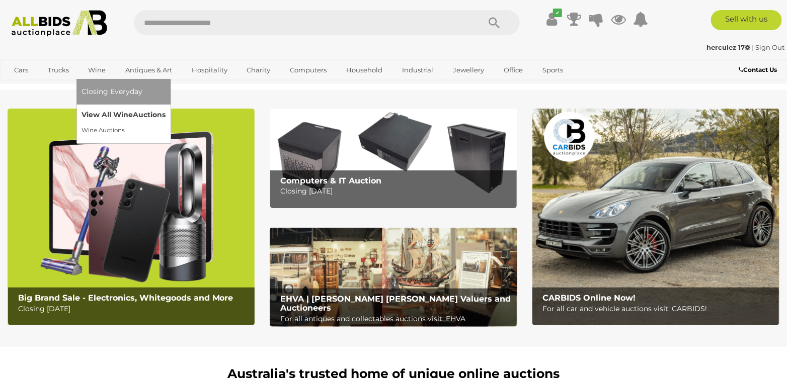
click at [104, 110] on link "View All Wine Auctions" at bounding box center [124, 115] width 84 height 16
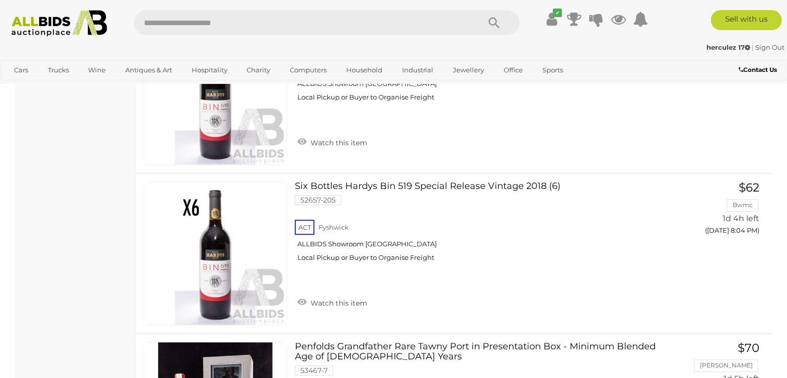
scroll to position [8002, 0]
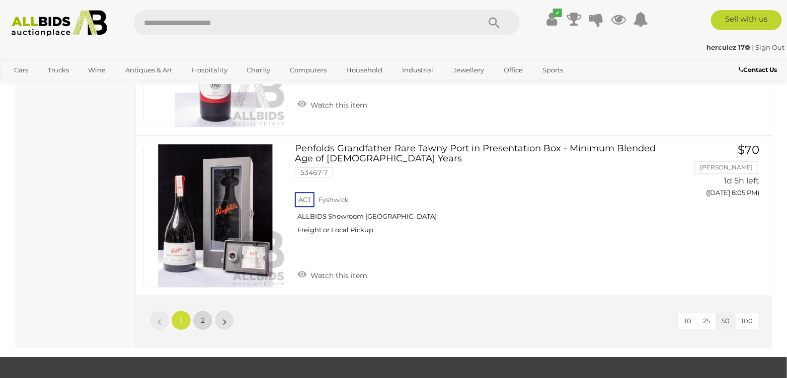
click at [202, 311] on link "2" at bounding box center [203, 321] width 20 height 20
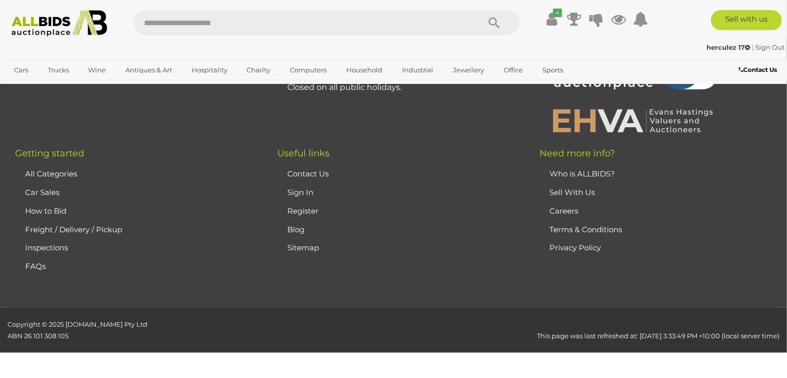
scroll to position [157, 0]
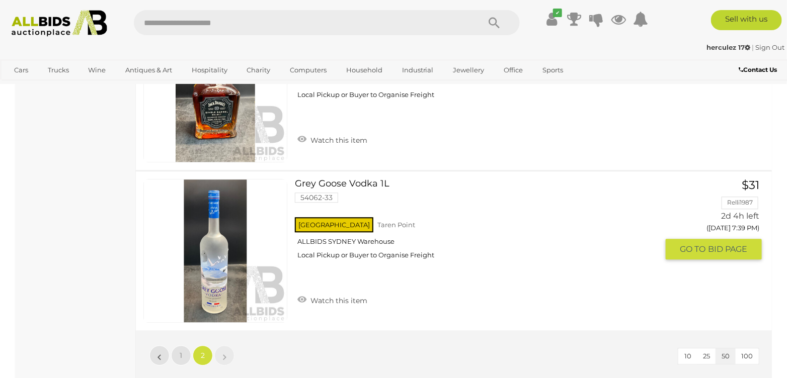
scroll to position [711, 0]
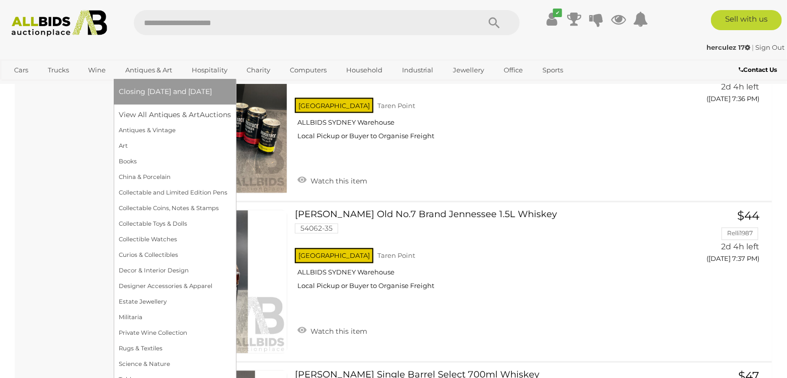
click at [135, 67] on link "Antiques & Art" at bounding box center [149, 70] width 60 height 17
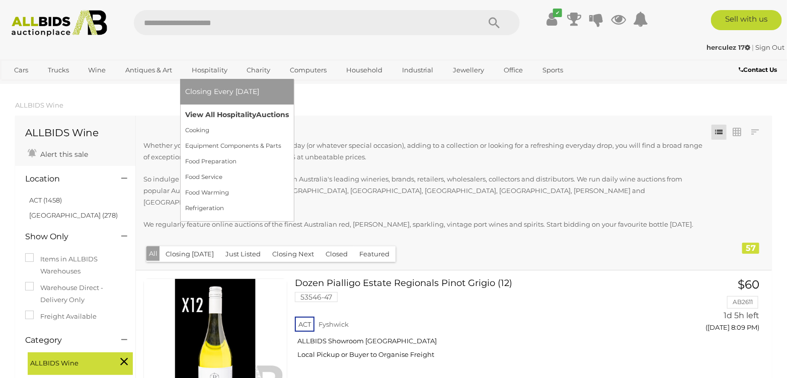
click at [206, 110] on link "View All Hospitality Auctions" at bounding box center [237, 115] width 104 height 16
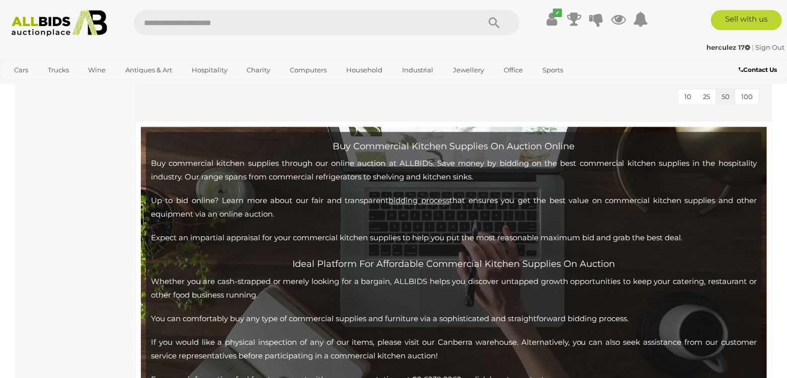
scroll to position [4378, 0]
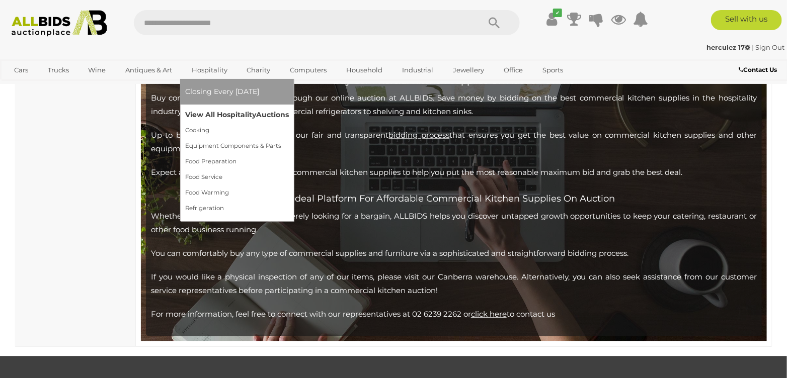
click at [219, 109] on link "View All Hospitality Auctions" at bounding box center [237, 115] width 104 height 16
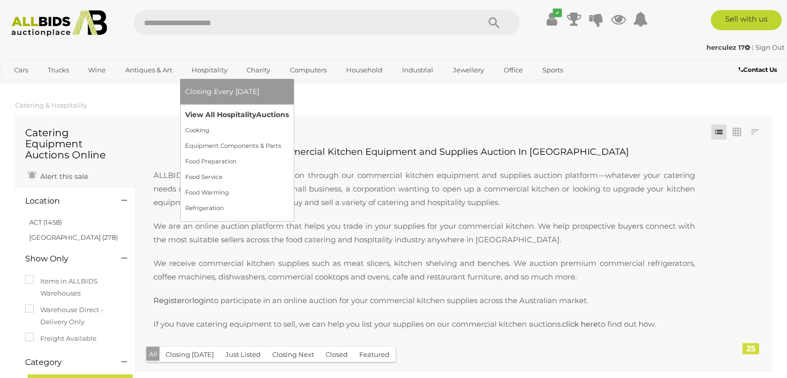
click at [224, 115] on link "View All Hospitality Auctions" at bounding box center [237, 115] width 104 height 16
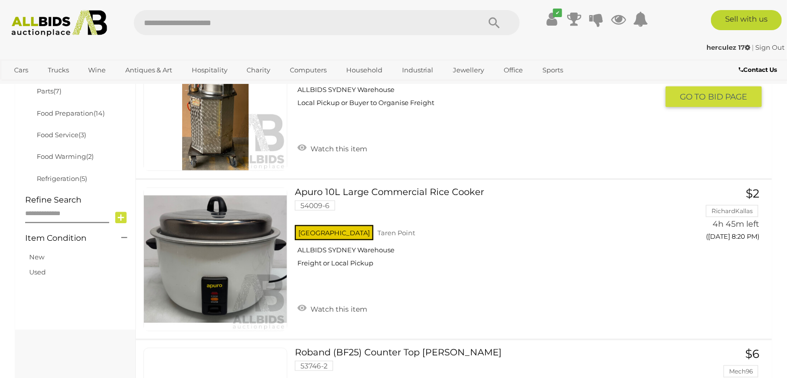
scroll to position [453, 0]
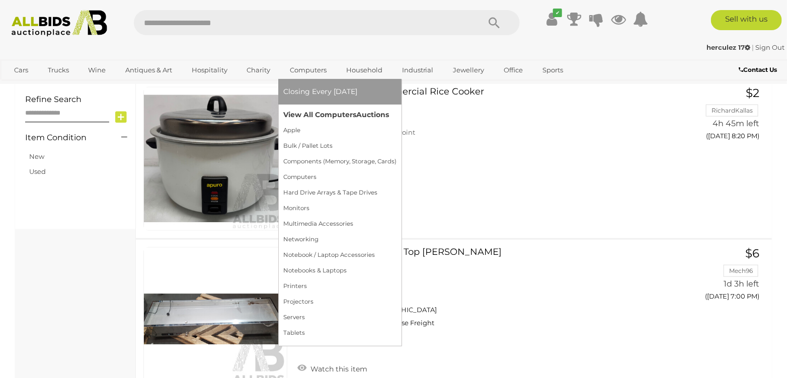
click at [312, 114] on link "View All Computers Auctions" at bounding box center [339, 115] width 113 height 16
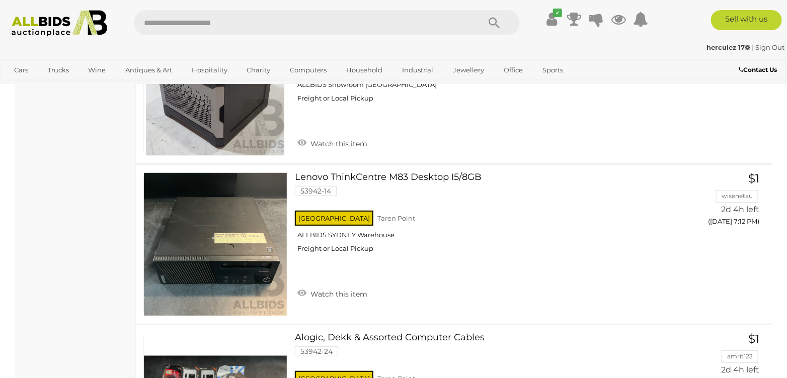
scroll to position [7046, 0]
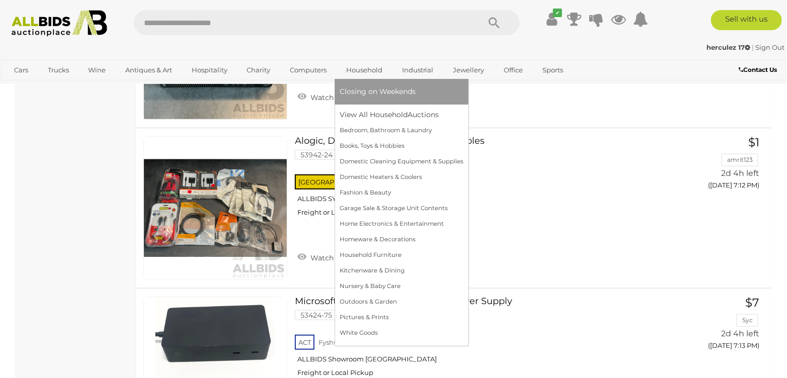
click at [357, 72] on link "Household" at bounding box center [364, 70] width 49 height 17
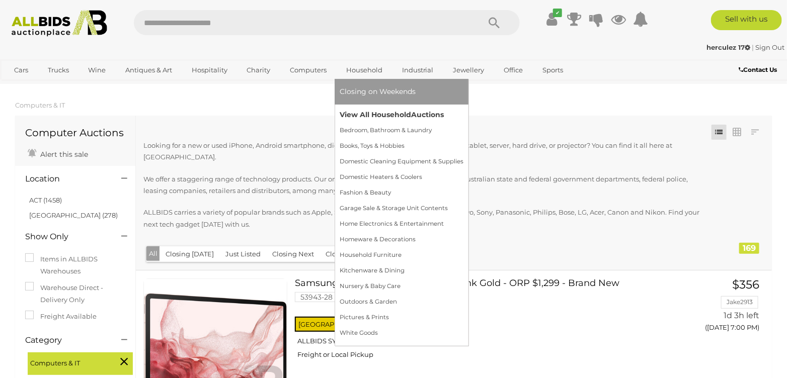
click at [395, 115] on link "View All Household Auctions" at bounding box center [402, 115] width 124 height 16
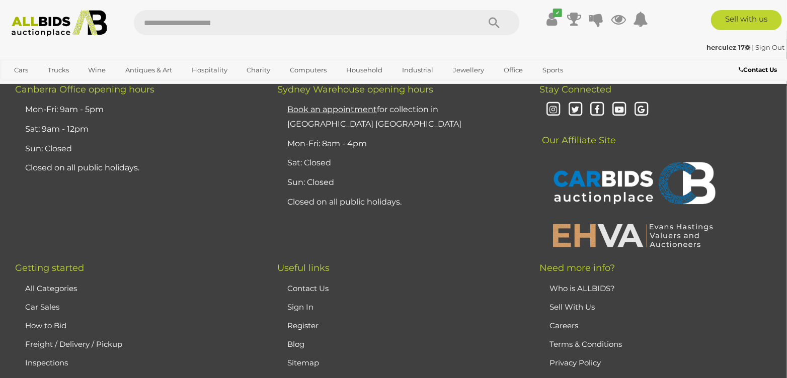
scroll to position [7951, 0]
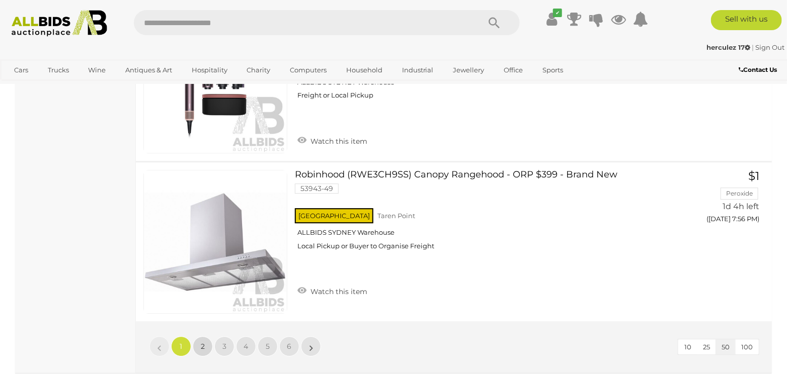
click at [205, 337] on link "2" at bounding box center [203, 347] width 20 height 20
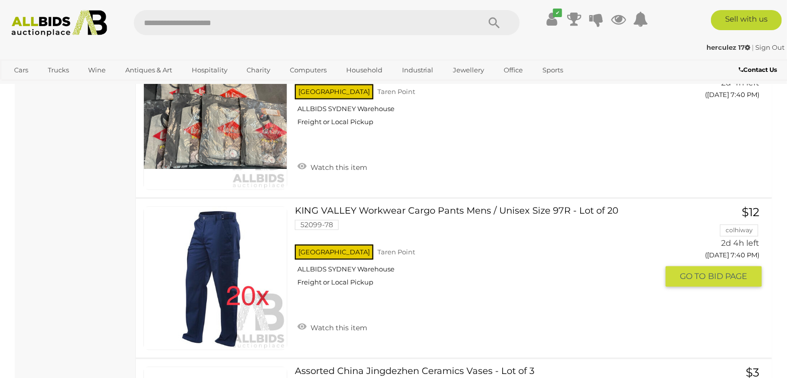
scroll to position [8087, 0]
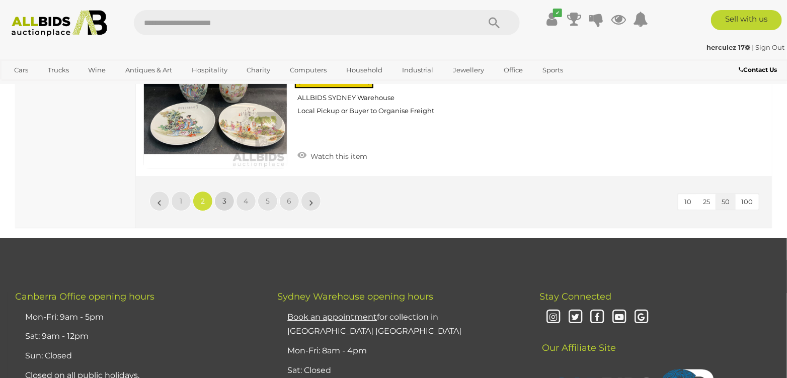
click at [227, 191] on link "3" at bounding box center [224, 201] width 20 height 20
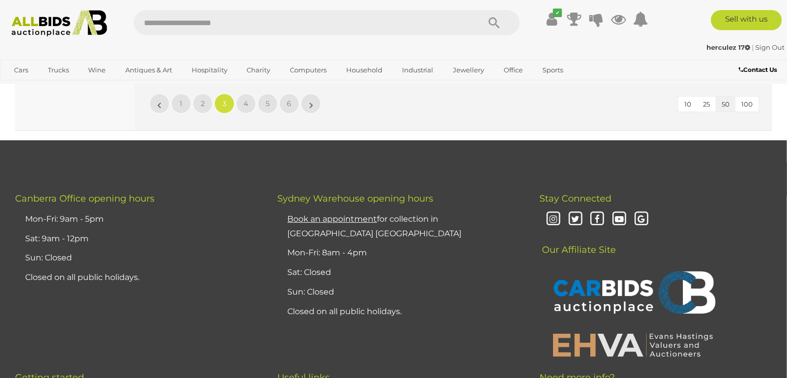
scroll to position [8056, 0]
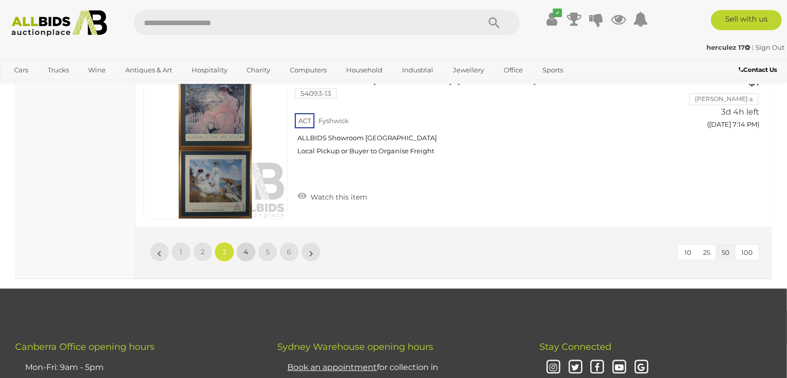
click at [248, 242] on link "4" at bounding box center [246, 252] width 20 height 20
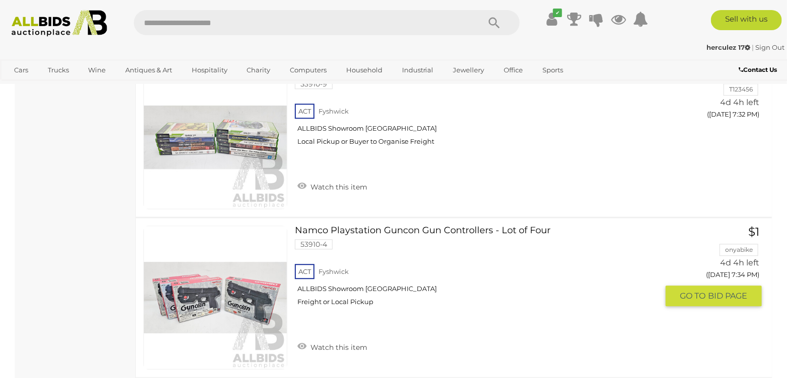
scroll to position [8137, 0]
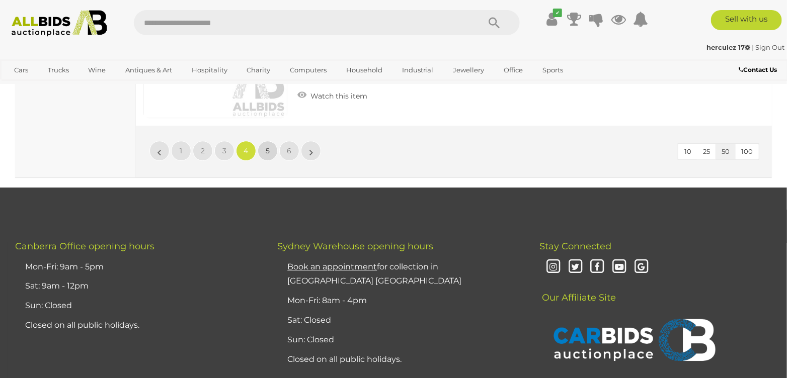
click at [265, 142] on link "5" at bounding box center [268, 151] width 20 height 20
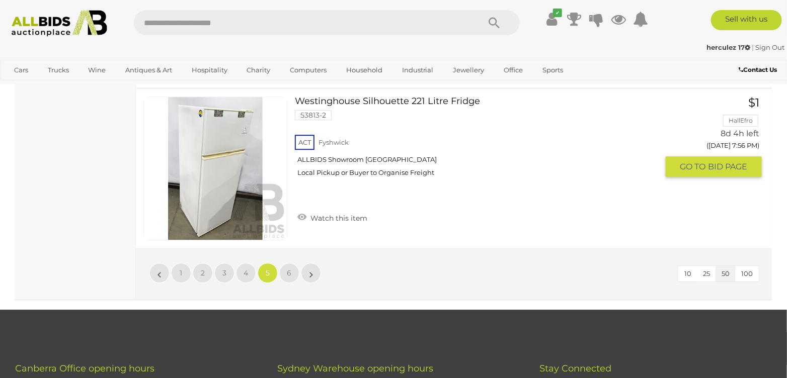
scroll to position [8137, 0]
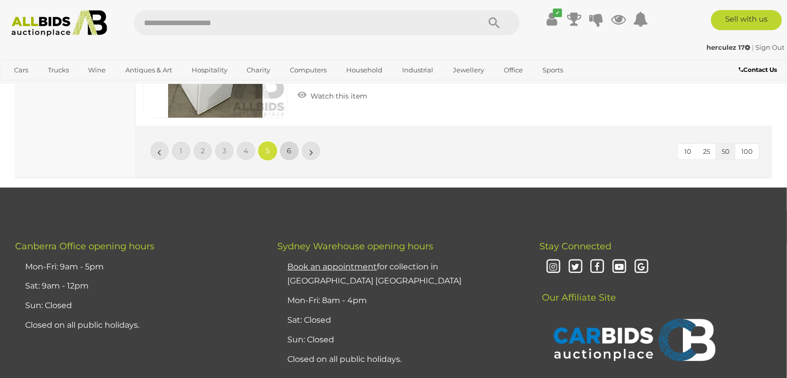
click at [290, 146] on link "6" at bounding box center [289, 151] width 20 height 20
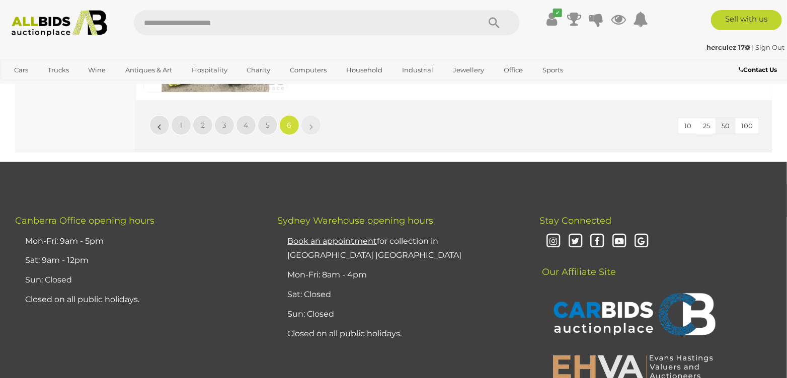
scroll to position [3306, 0]
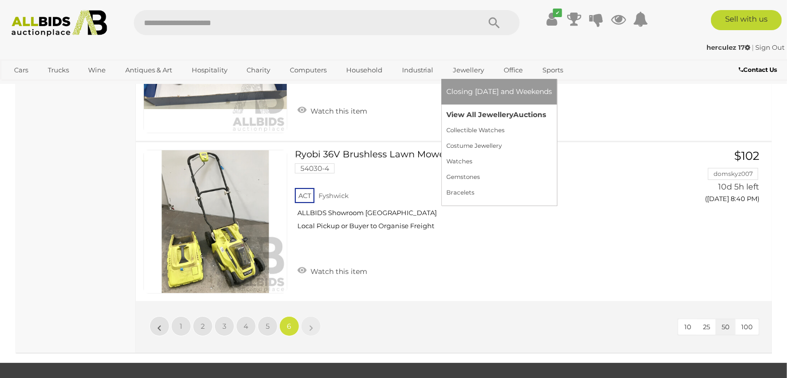
click at [463, 116] on link "View All Jewellery Auctions" at bounding box center [499, 115] width 106 height 16
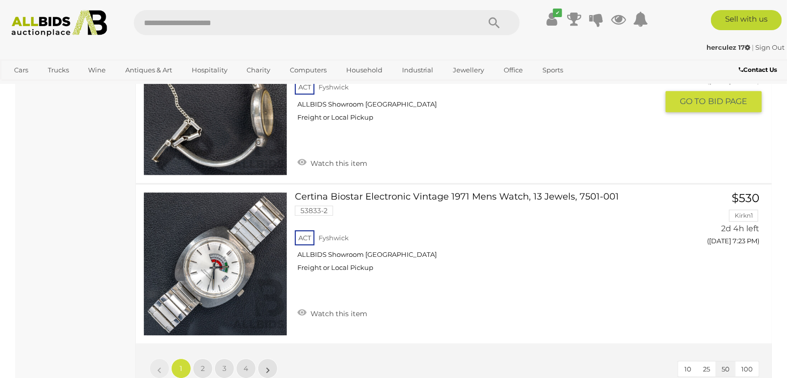
scroll to position [8254, 0]
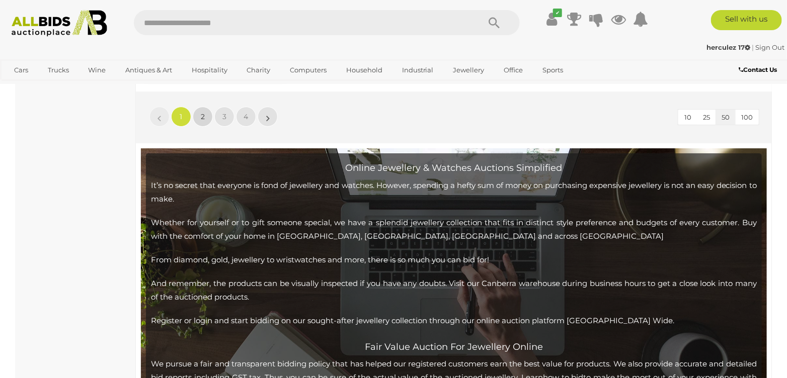
click at [201, 112] on span "2" at bounding box center [203, 116] width 4 height 9
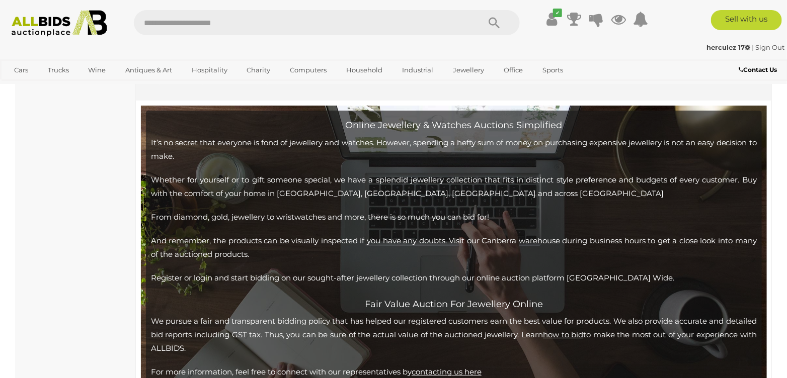
scroll to position [8118, 0]
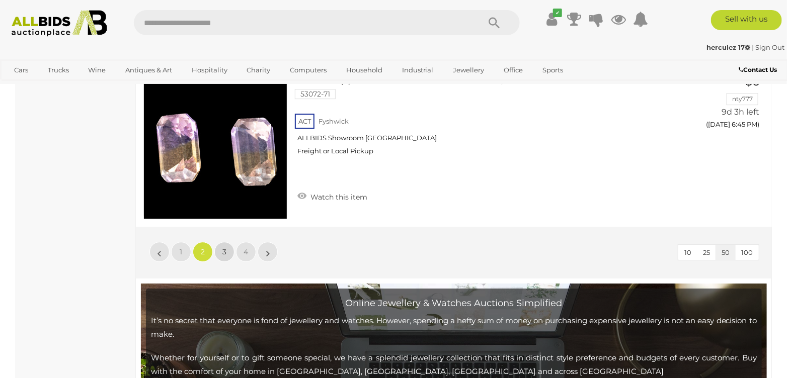
click at [227, 245] on link "3" at bounding box center [224, 252] width 20 height 20
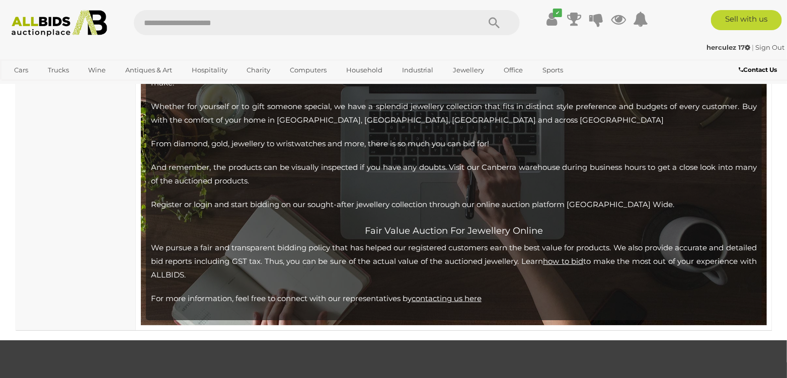
scroll to position [8118, 0]
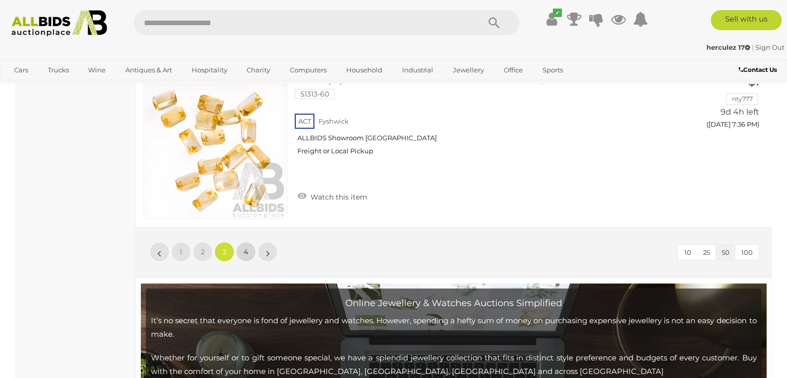
click at [249, 242] on link "4" at bounding box center [246, 252] width 20 height 20
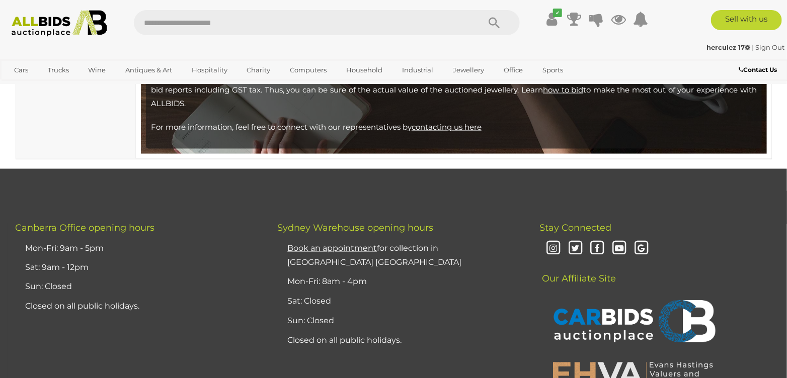
scroll to position [2029, 0]
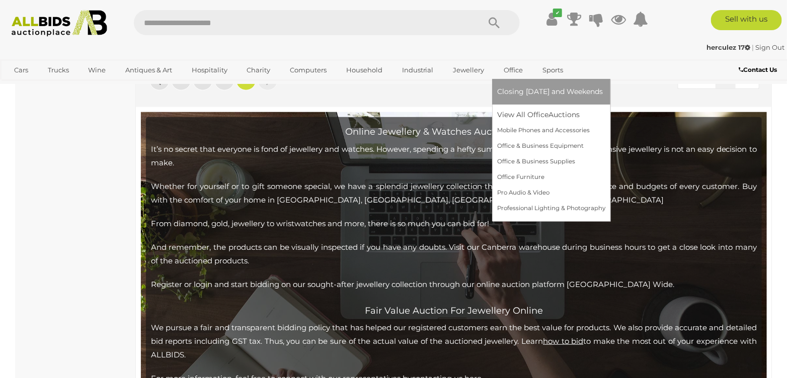
click at [508, 72] on link "Office" at bounding box center [513, 70] width 32 height 17
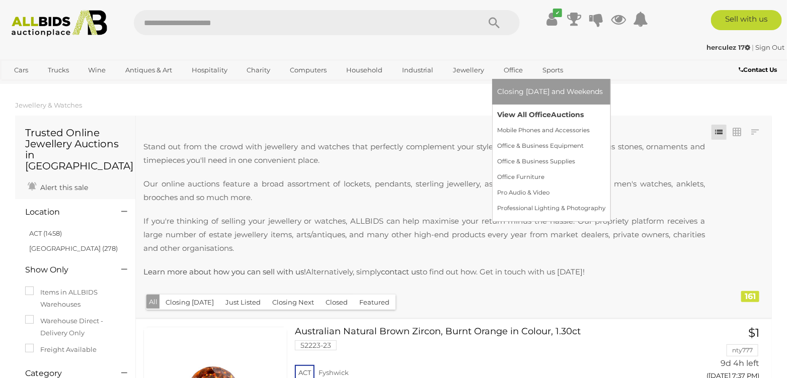
click at [514, 111] on link "View All Office Auctions" at bounding box center [551, 115] width 108 height 16
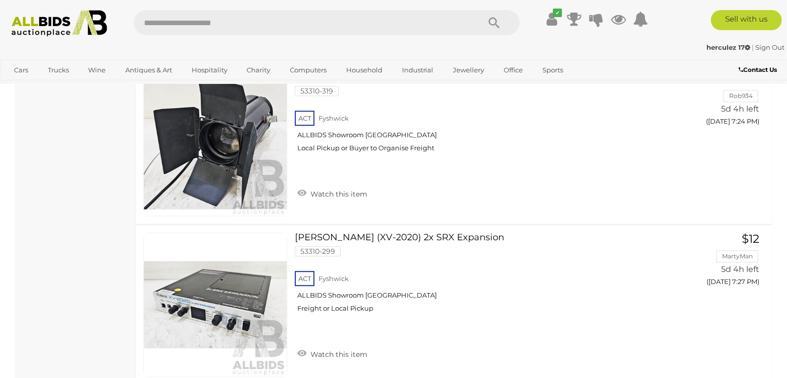
scroll to position [8102, 0]
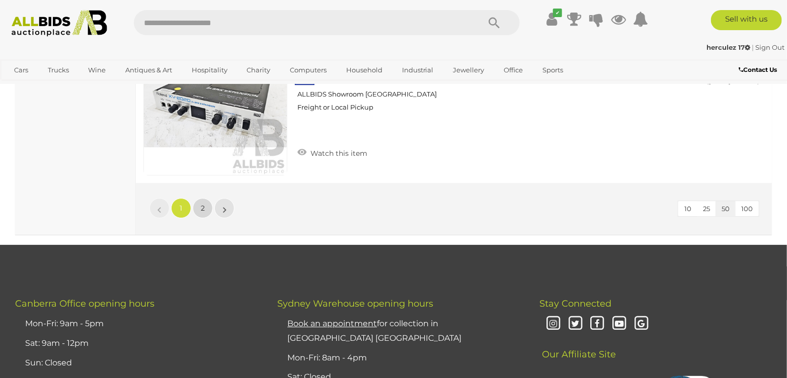
click at [197, 200] on link "2" at bounding box center [203, 208] width 20 height 20
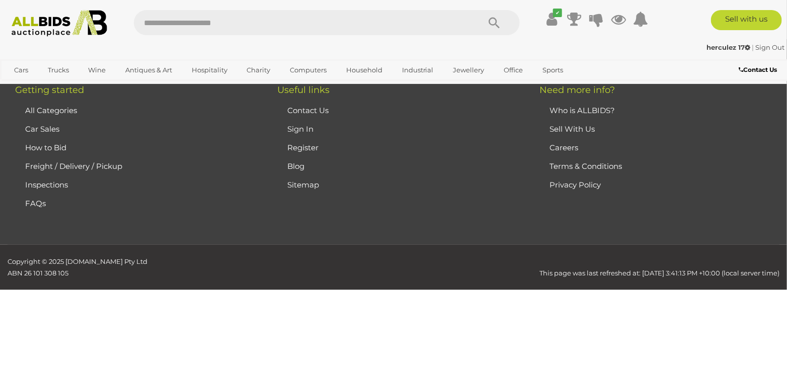
scroll to position [157, 0]
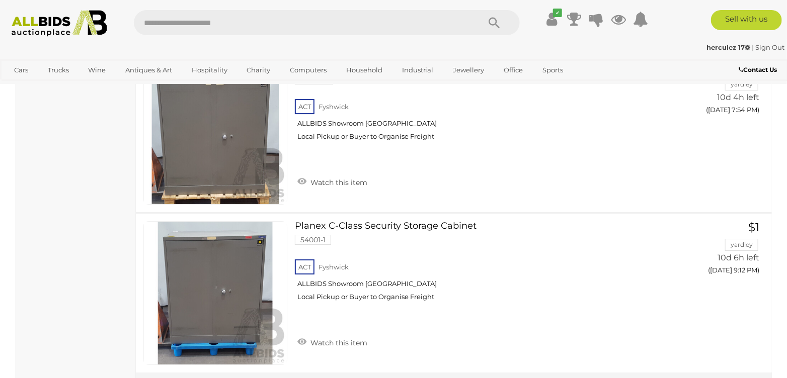
scroll to position [2975, 0]
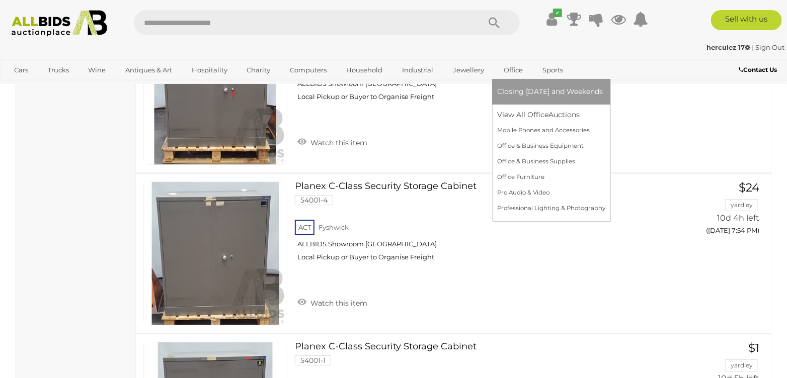
click at [520, 71] on link "Office" at bounding box center [513, 70] width 32 height 17
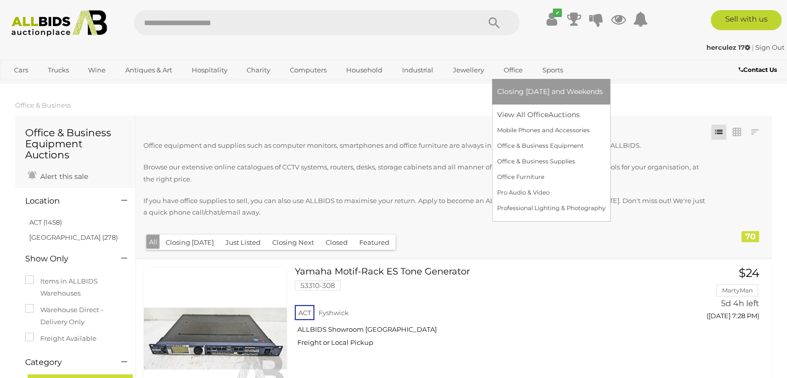
click at [520, 71] on link "Office" at bounding box center [513, 70] width 32 height 17
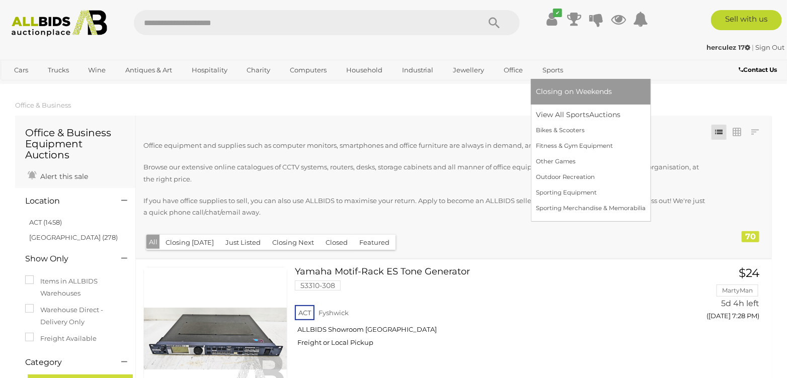
click at [561, 67] on link "Sports" at bounding box center [553, 70] width 34 height 17
click at [549, 115] on link "View All Sports Auctions" at bounding box center [591, 115] width 110 height 16
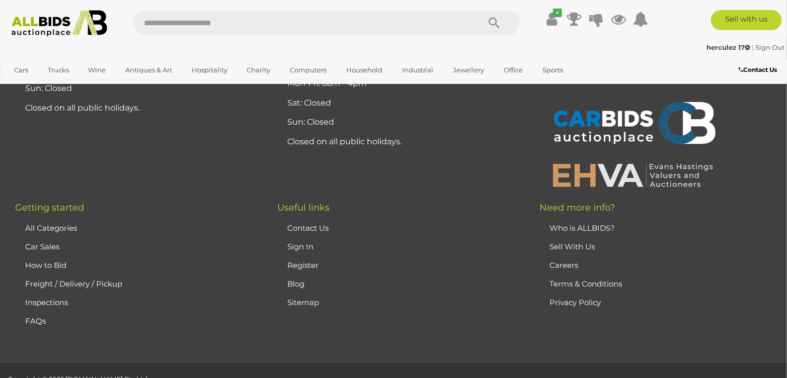
scroll to position [5838, 0]
